Goal: Information Seeking & Learning: Learn about a topic

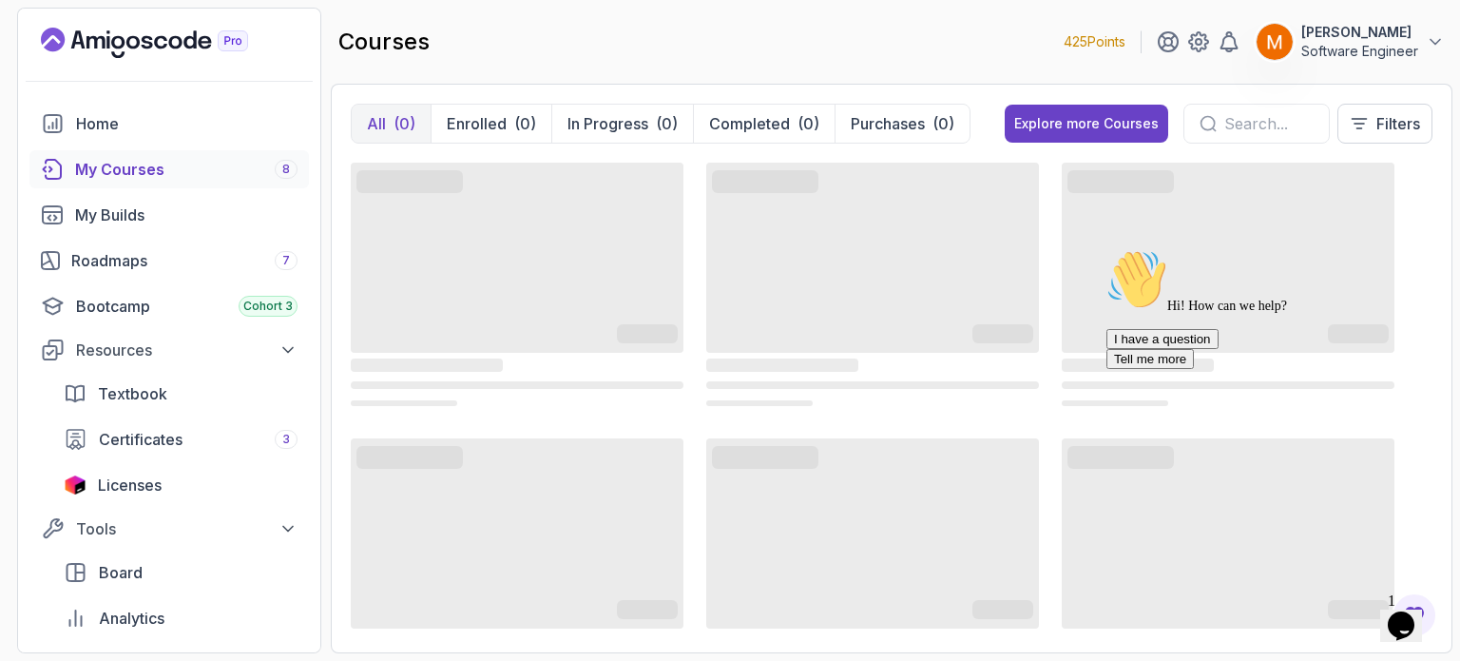
click at [1107, 249] on icon "Chat attention grabber" at bounding box center [1107, 249] width 0 height 0
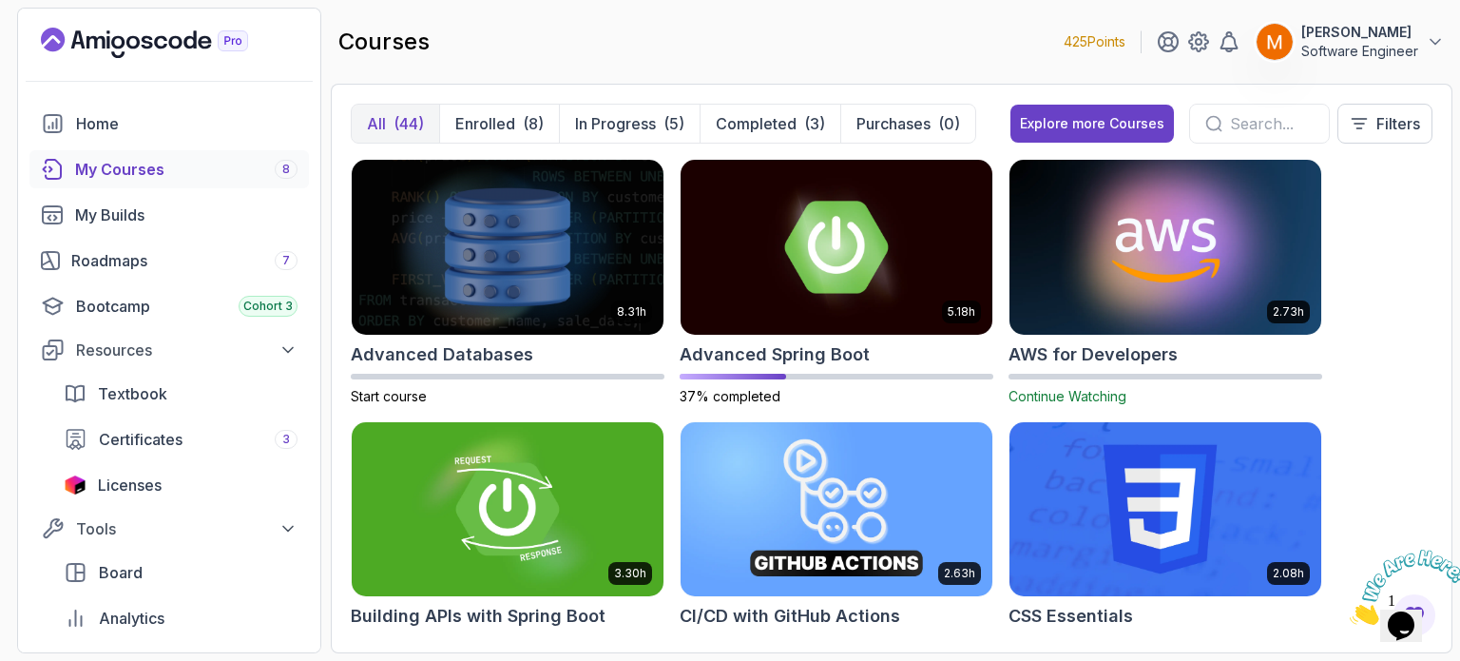
click at [1350, 611] on icon "Close" at bounding box center [1350, 619] width 0 height 16
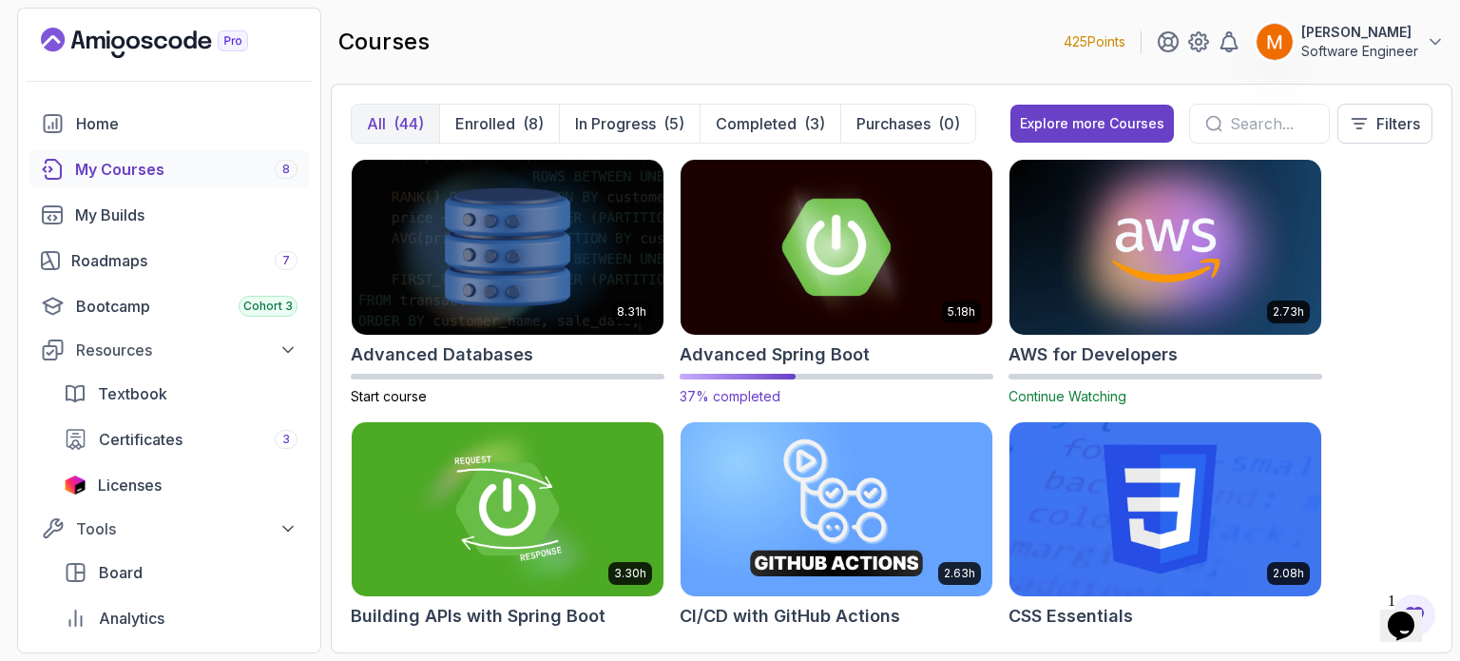
click at [804, 361] on h2 "Advanced Spring Boot" at bounding box center [775, 354] width 190 height 27
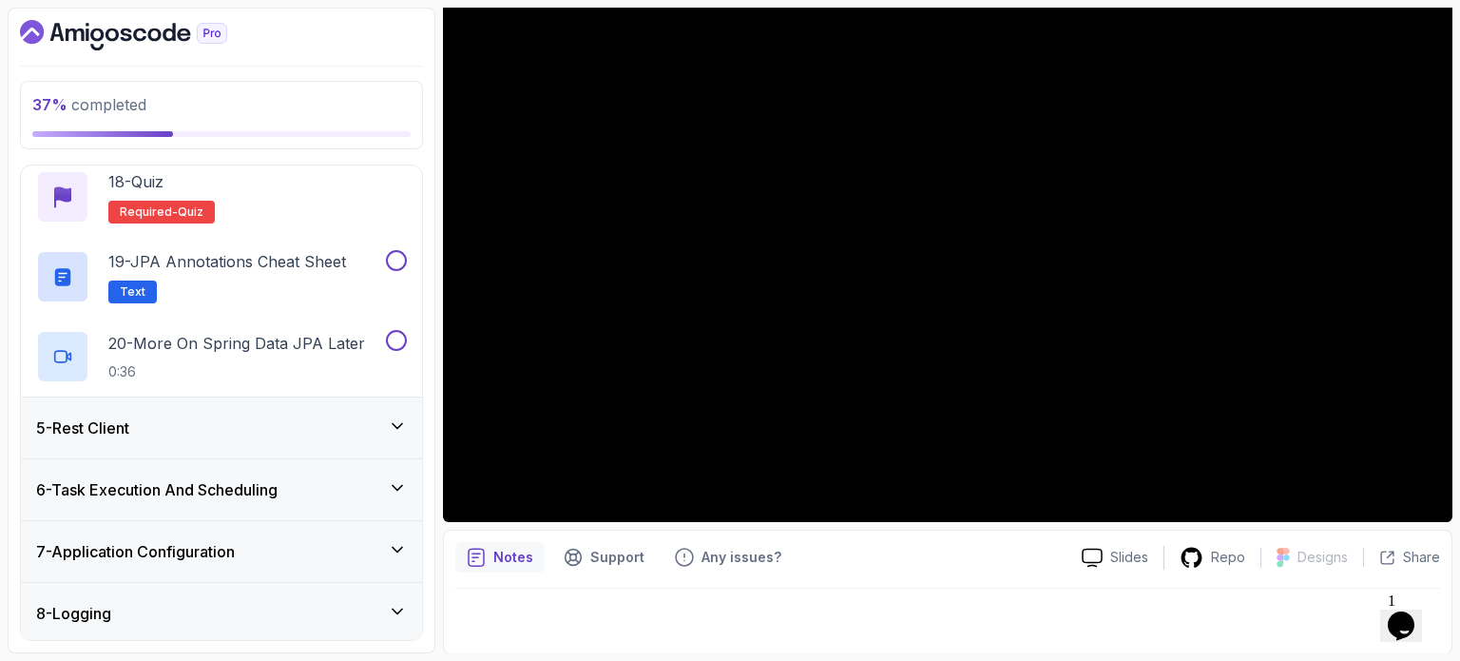
scroll to position [1704, 0]
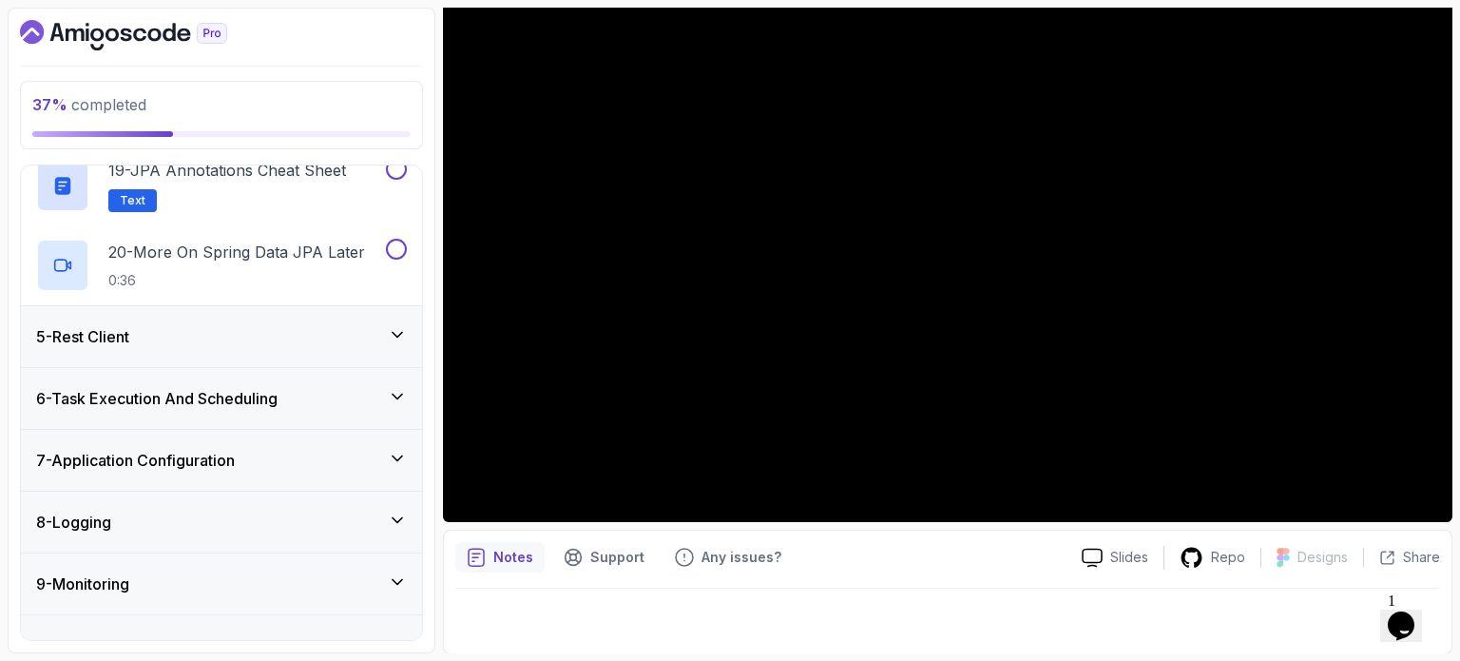
click at [224, 335] on div "5 - Rest Client" at bounding box center [221, 336] width 371 height 23
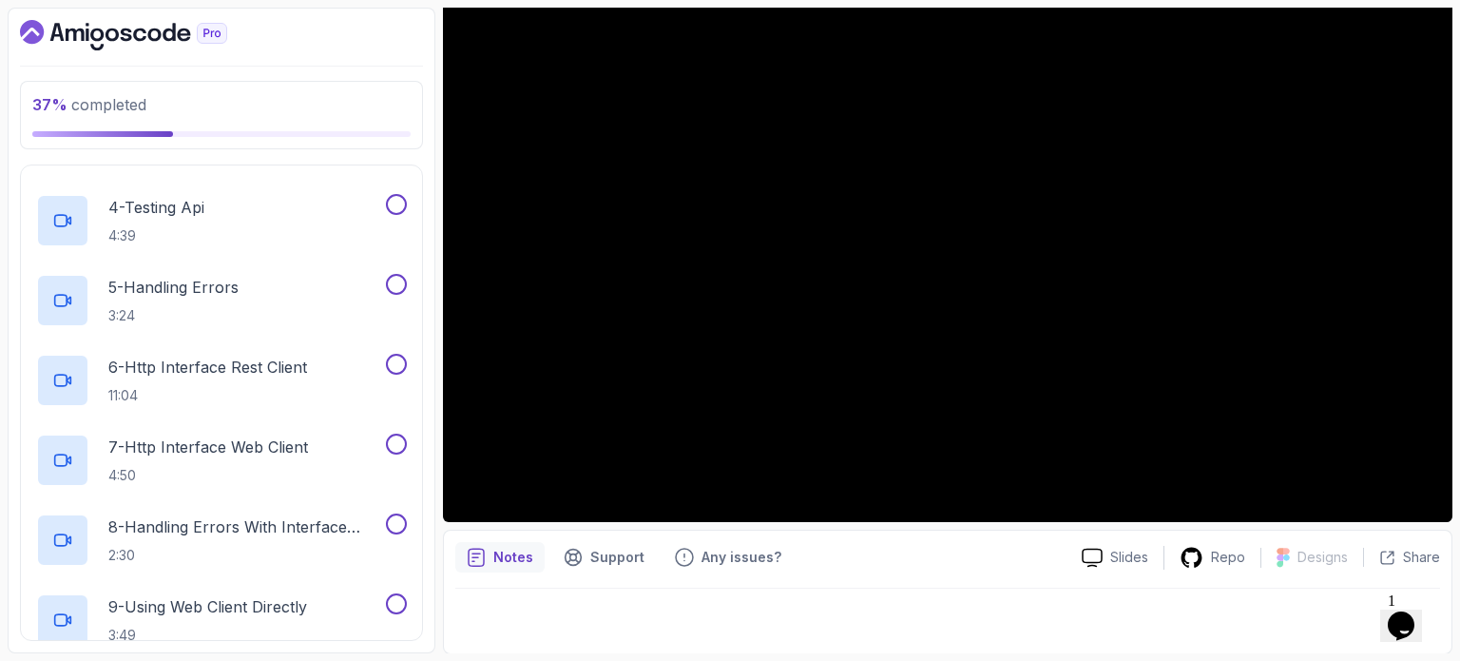
scroll to position [539, 0]
